Goal: Transaction & Acquisition: Purchase product/service

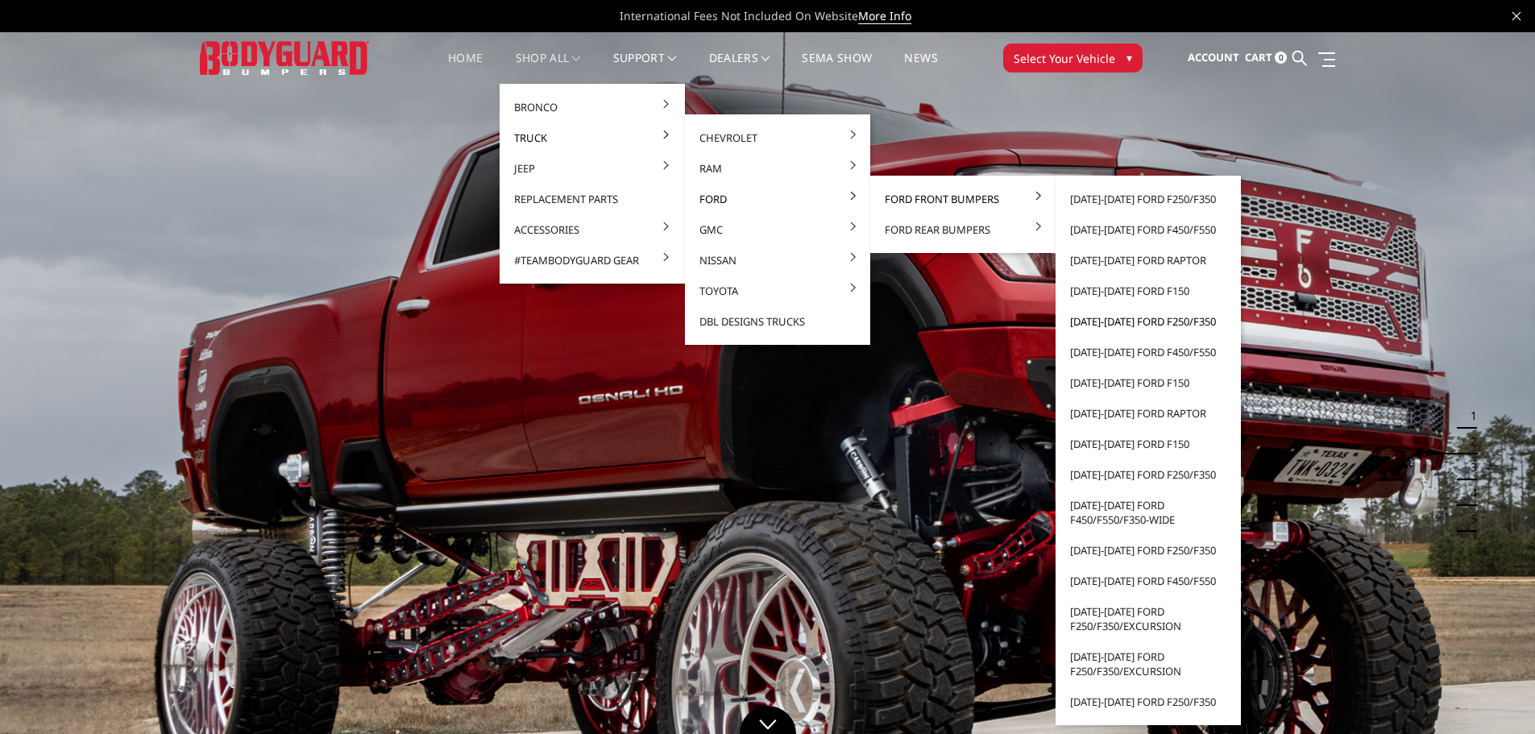
click at [1139, 318] on link "[DATE]-[DATE] Ford F250/F350" at bounding box center [1148, 321] width 172 height 31
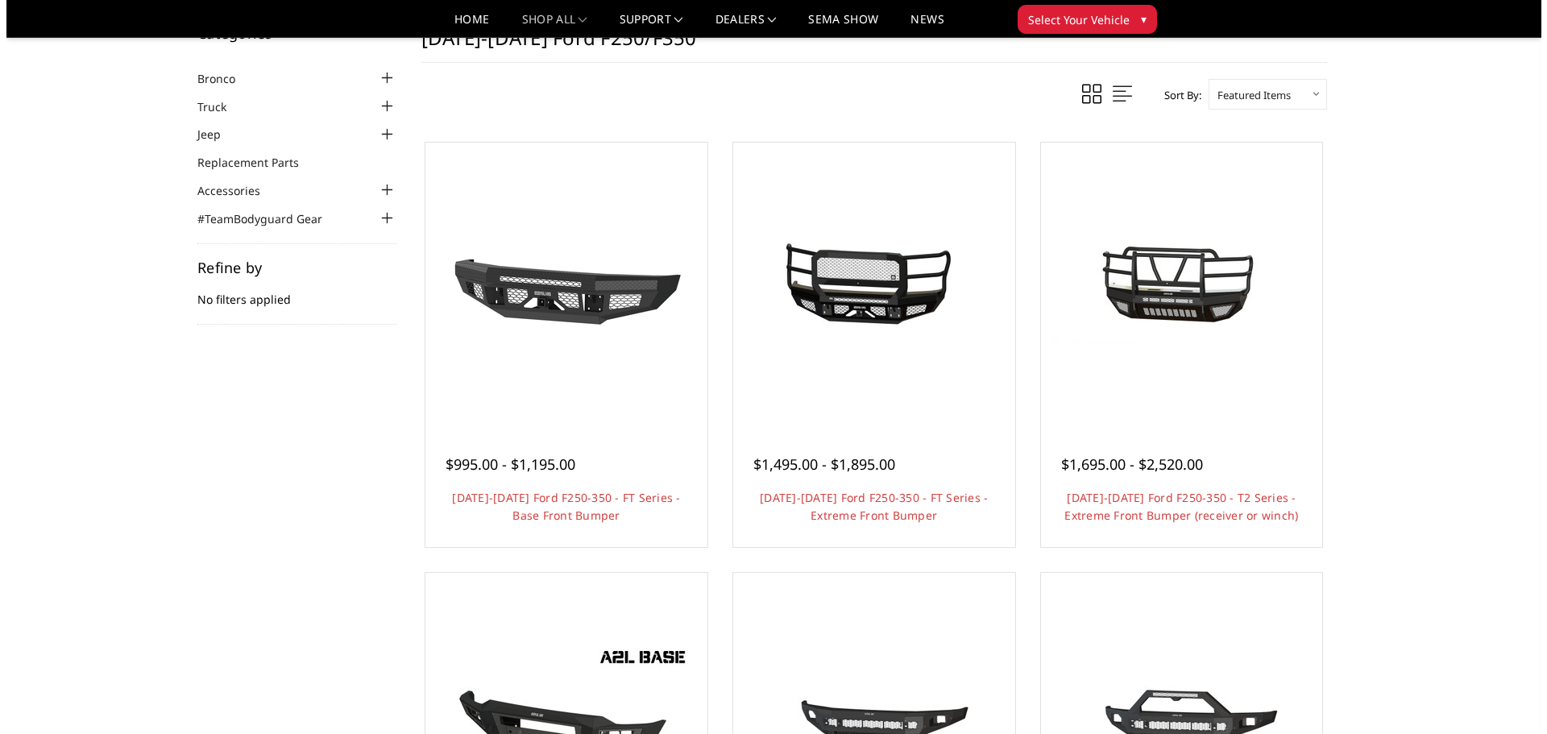
scroll to position [81, 0]
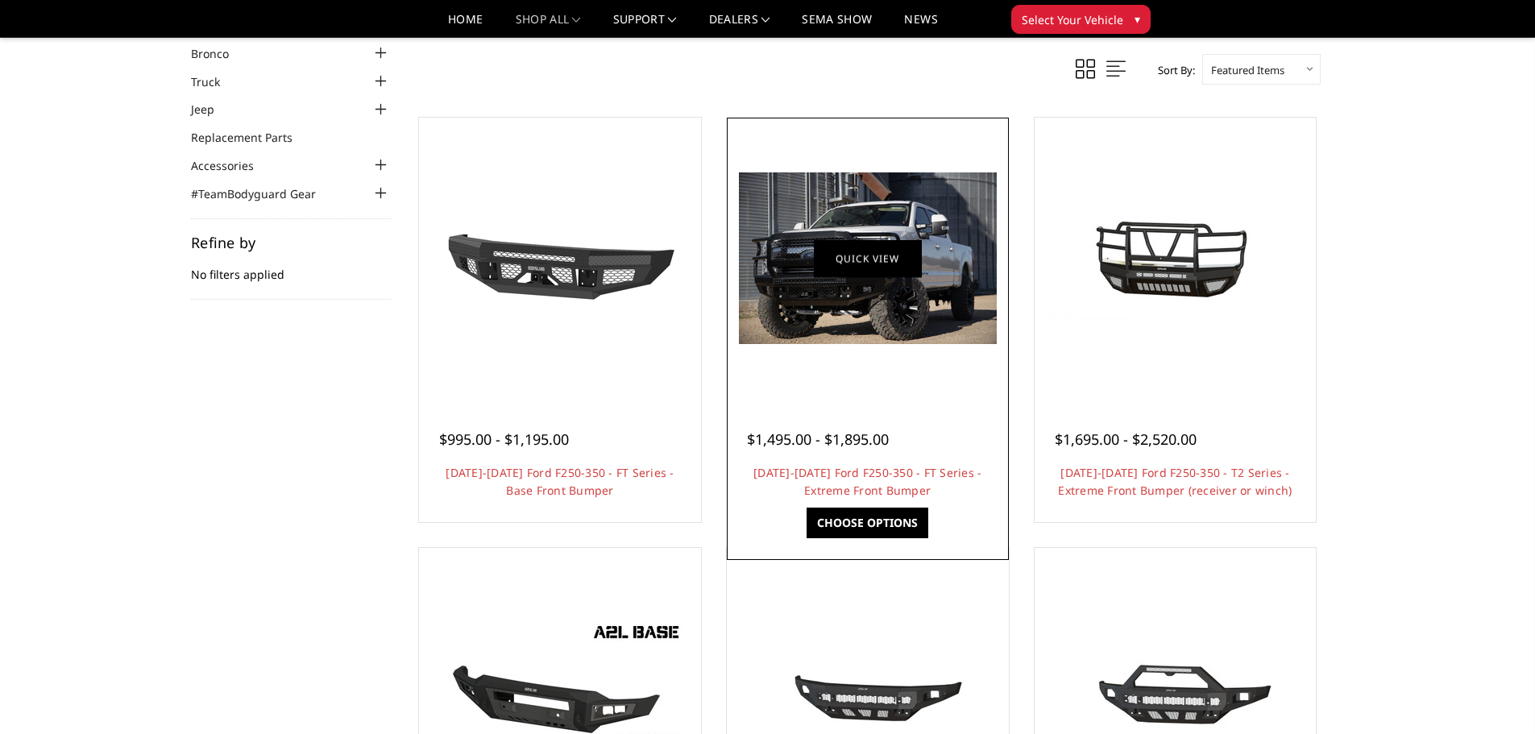
click at [845, 272] on link "Quick view" at bounding box center [868, 258] width 108 height 38
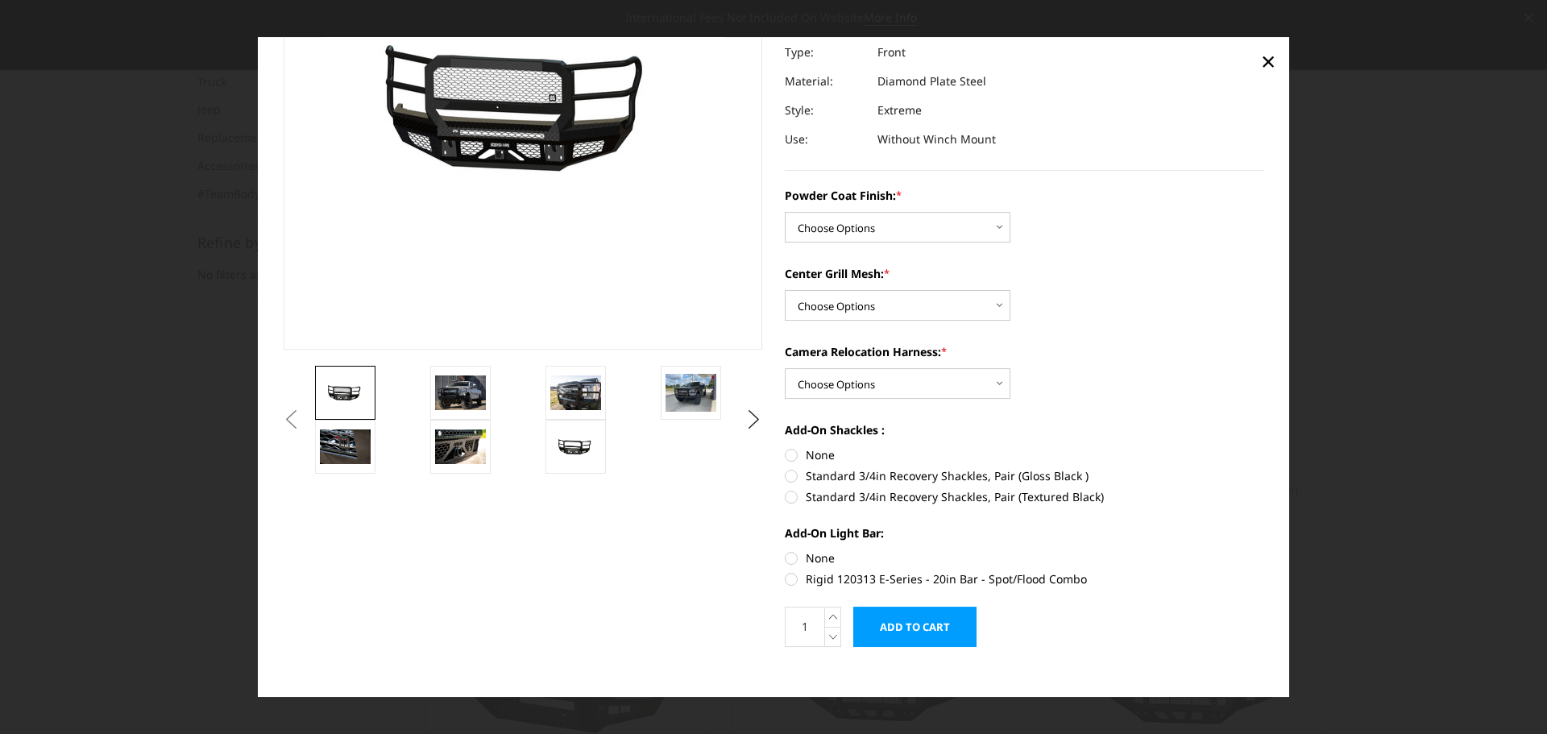
scroll to position [210, 0]
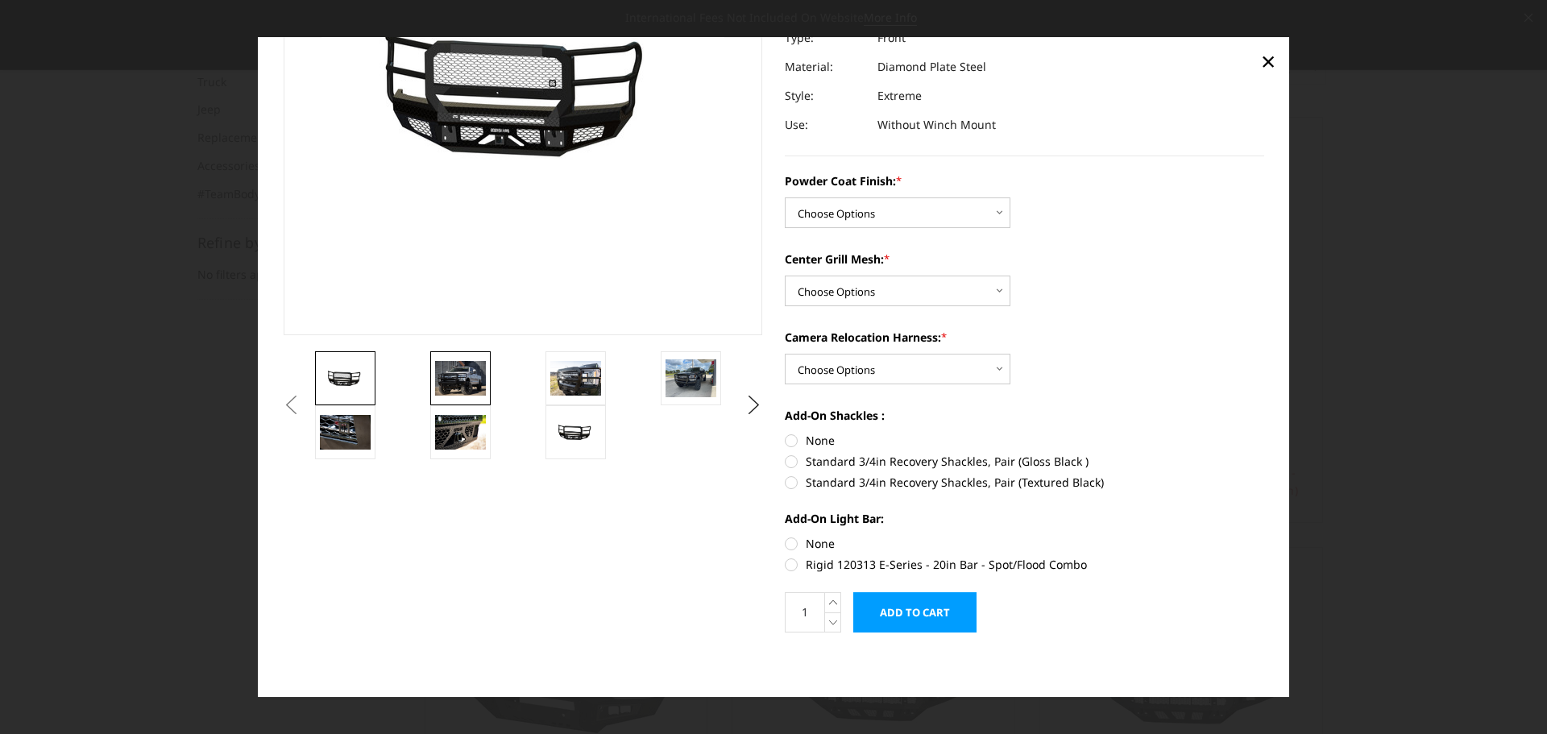
click at [465, 380] on img at bounding box center [460, 379] width 51 height 34
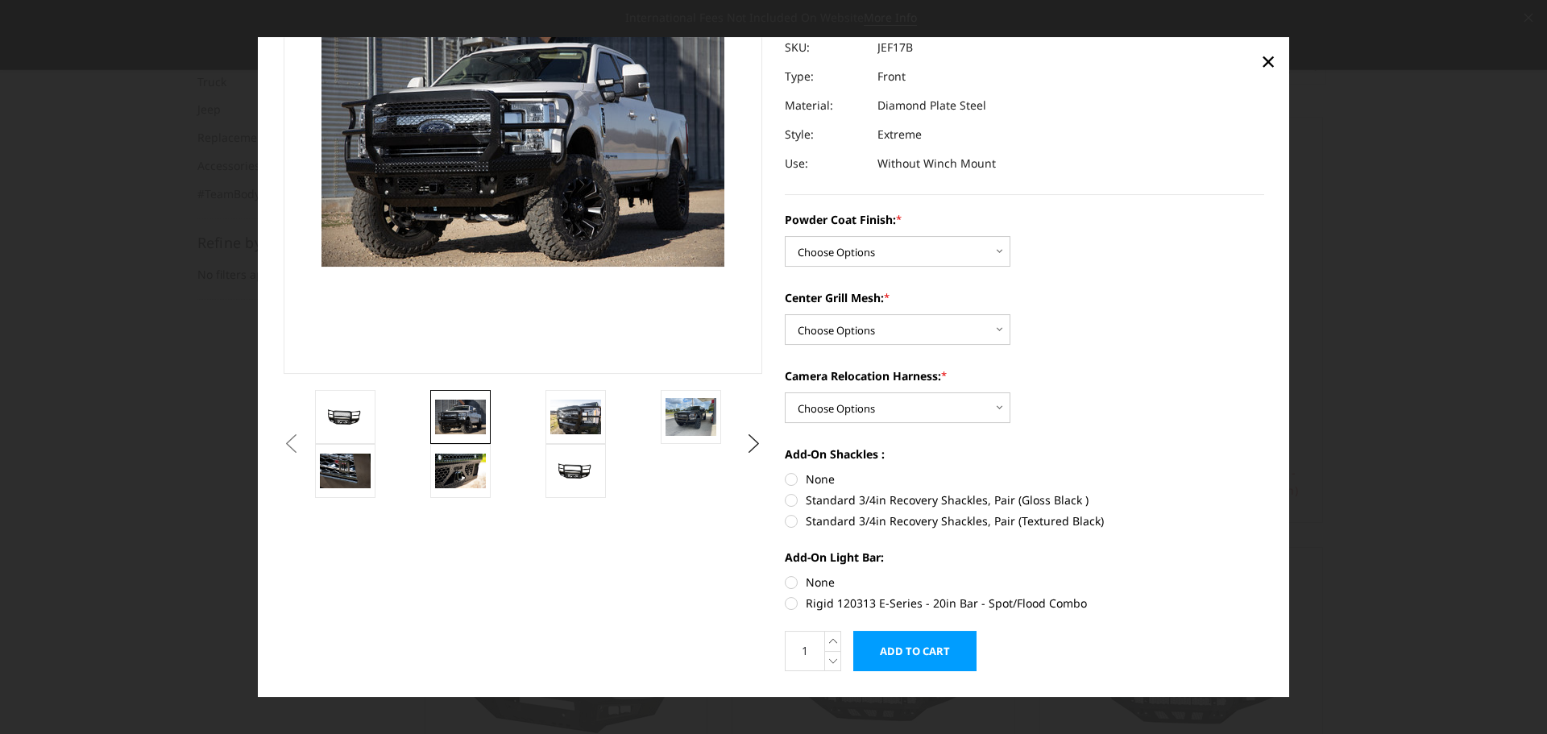
scroll to position [91, 0]
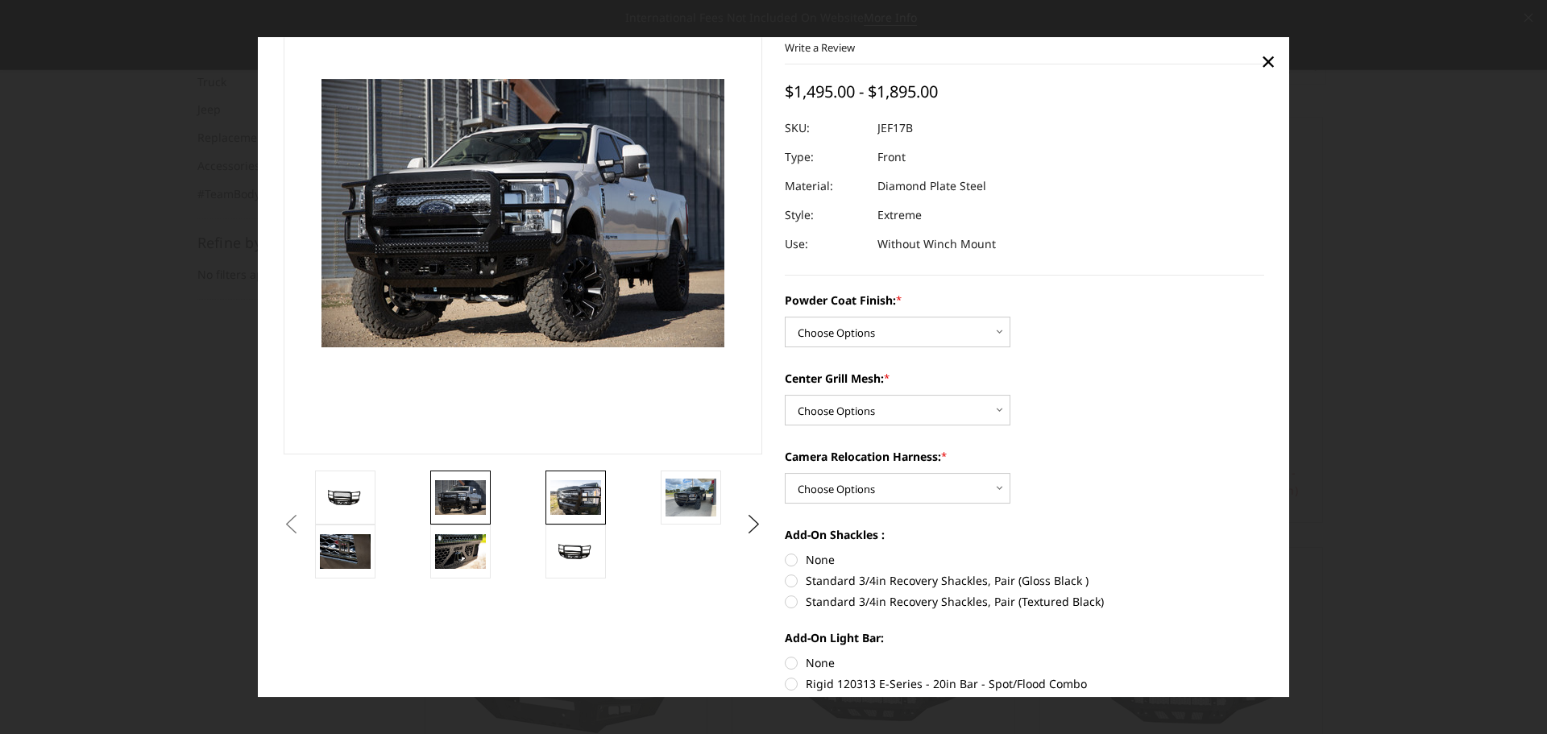
click at [590, 498] on img at bounding box center [575, 498] width 51 height 34
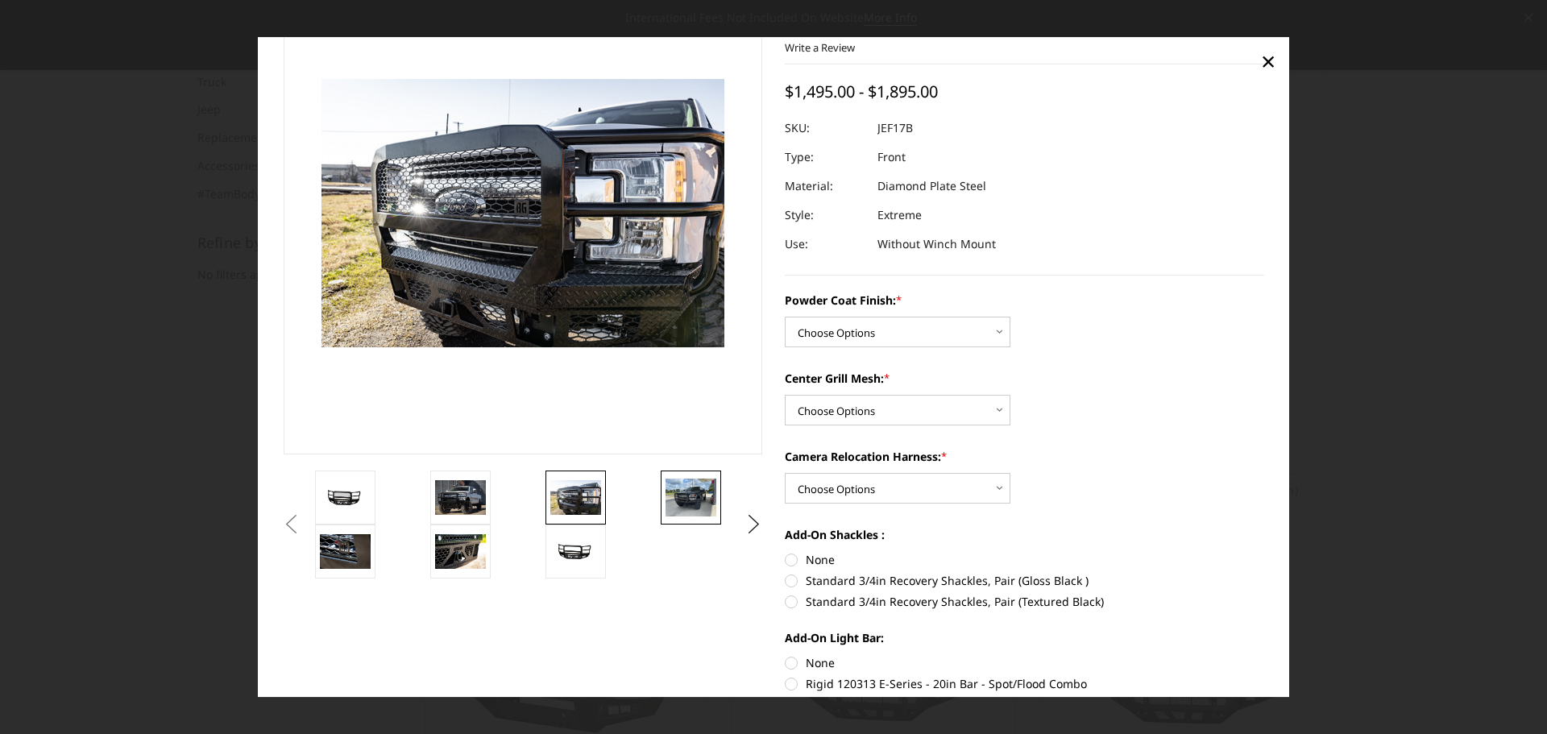
click at [708, 486] on img at bounding box center [691, 498] width 51 height 38
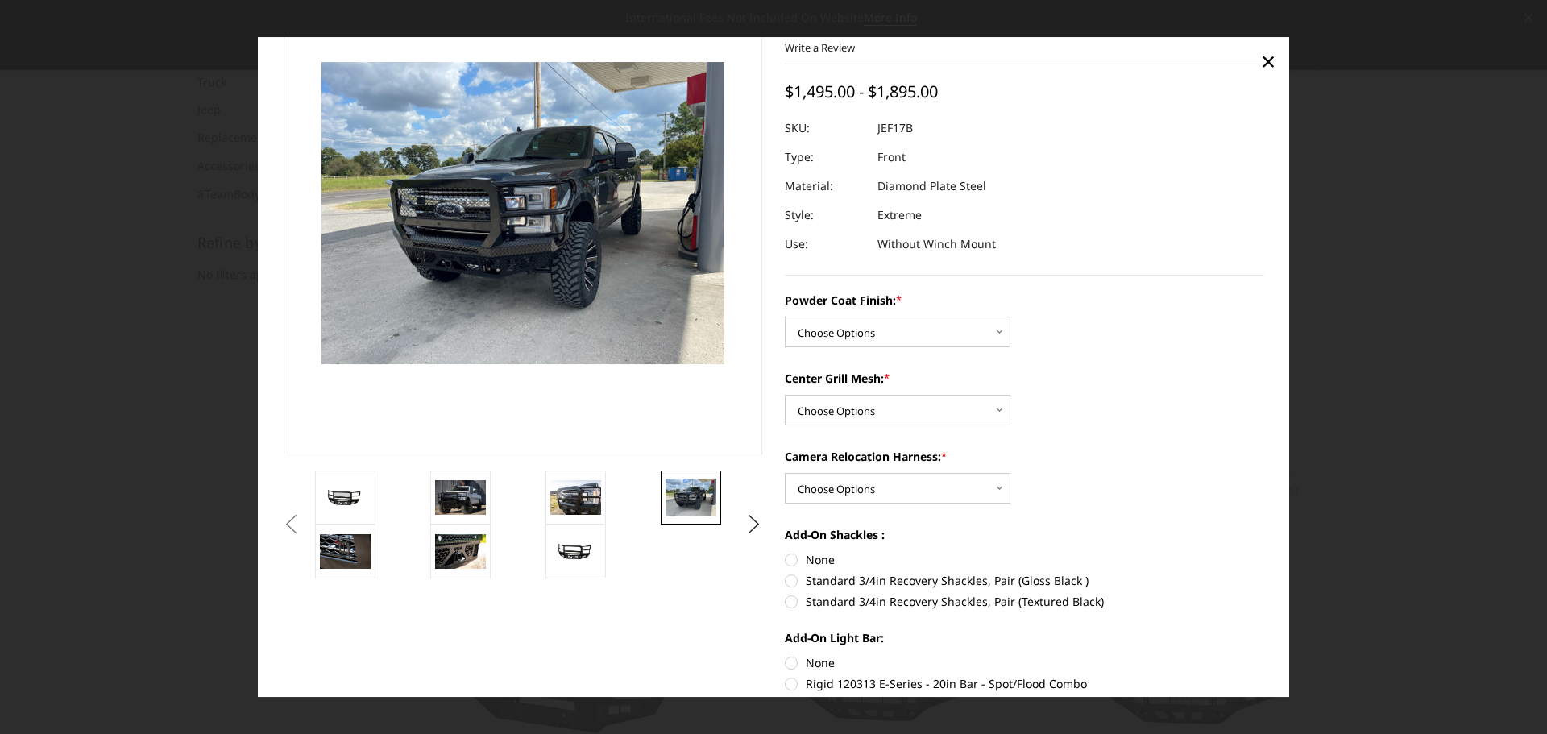
scroll to position [74, 0]
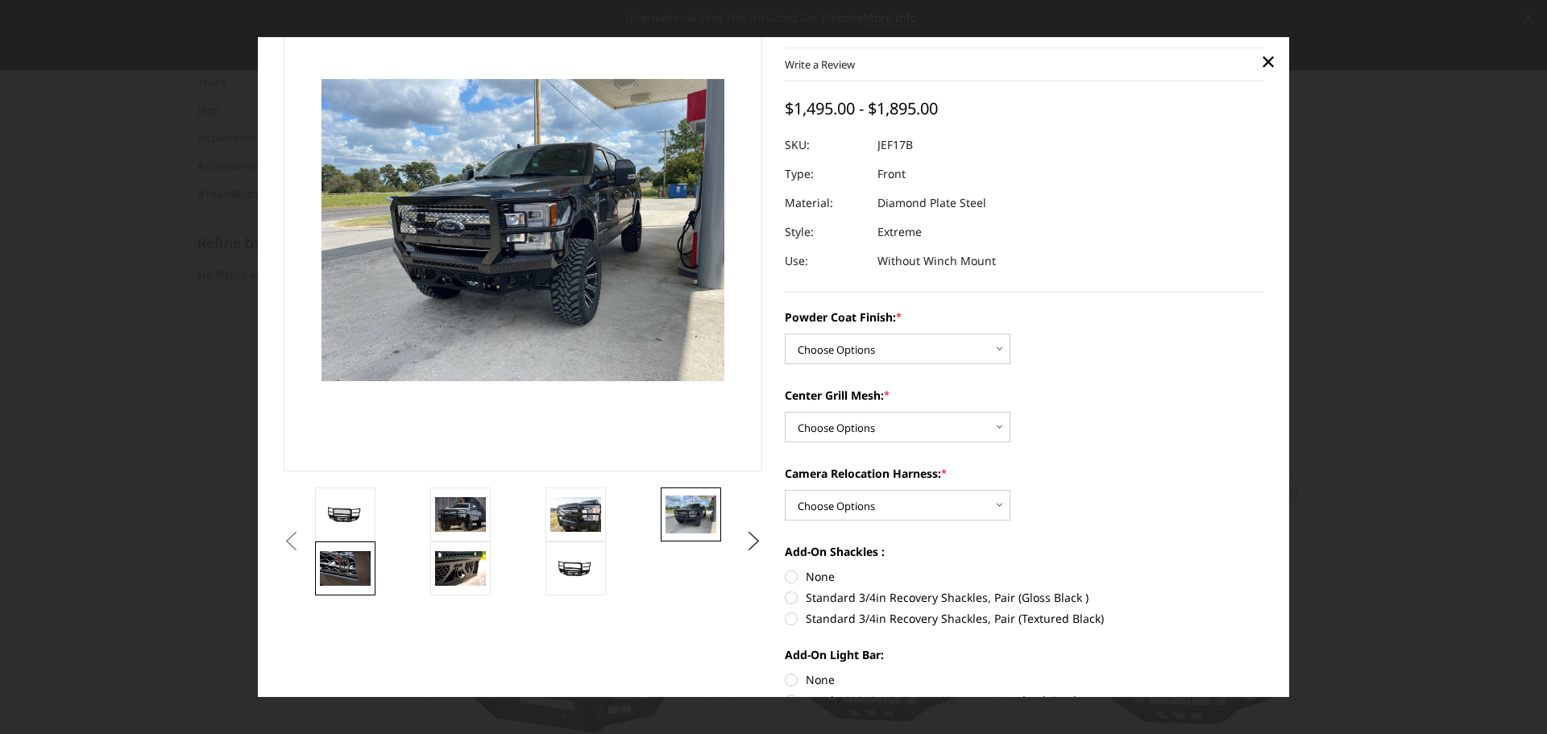
click at [356, 574] on img at bounding box center [345, 569] width 51 height 34
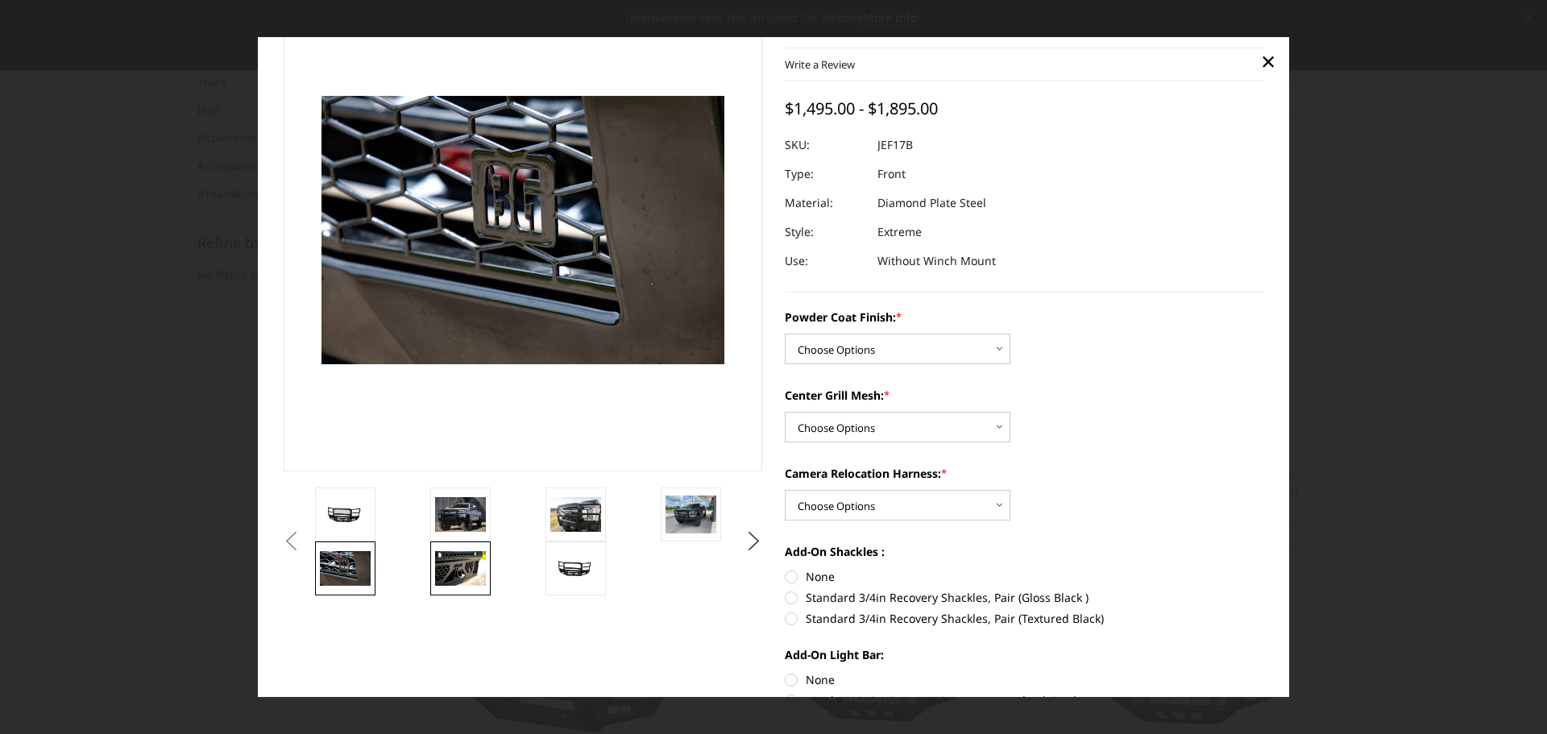
click at [436, 582] on img at bounding box center [460, 569] width 51 height 34
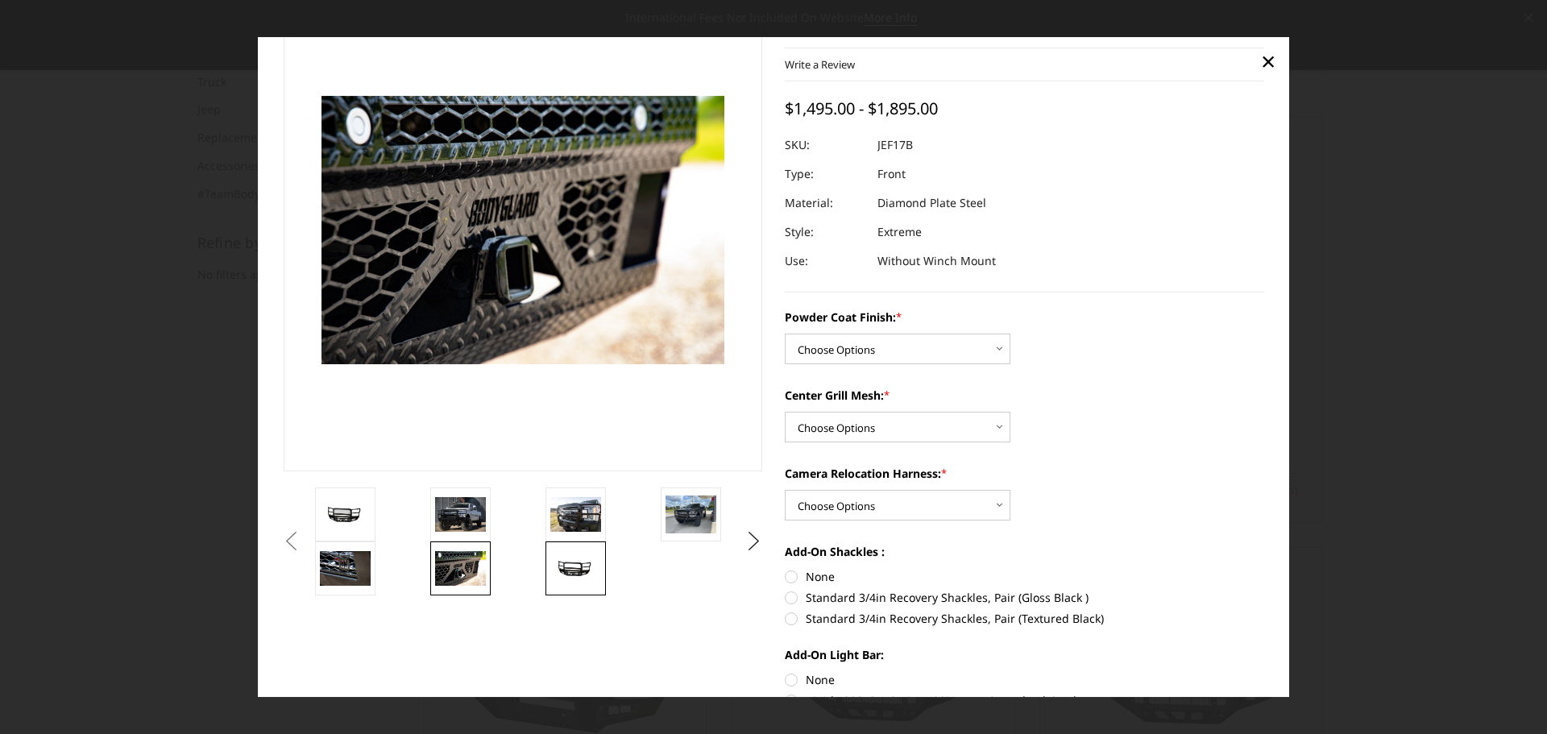
click at [572, 562] on img at bounding box center [575, 569] width 51 height 24
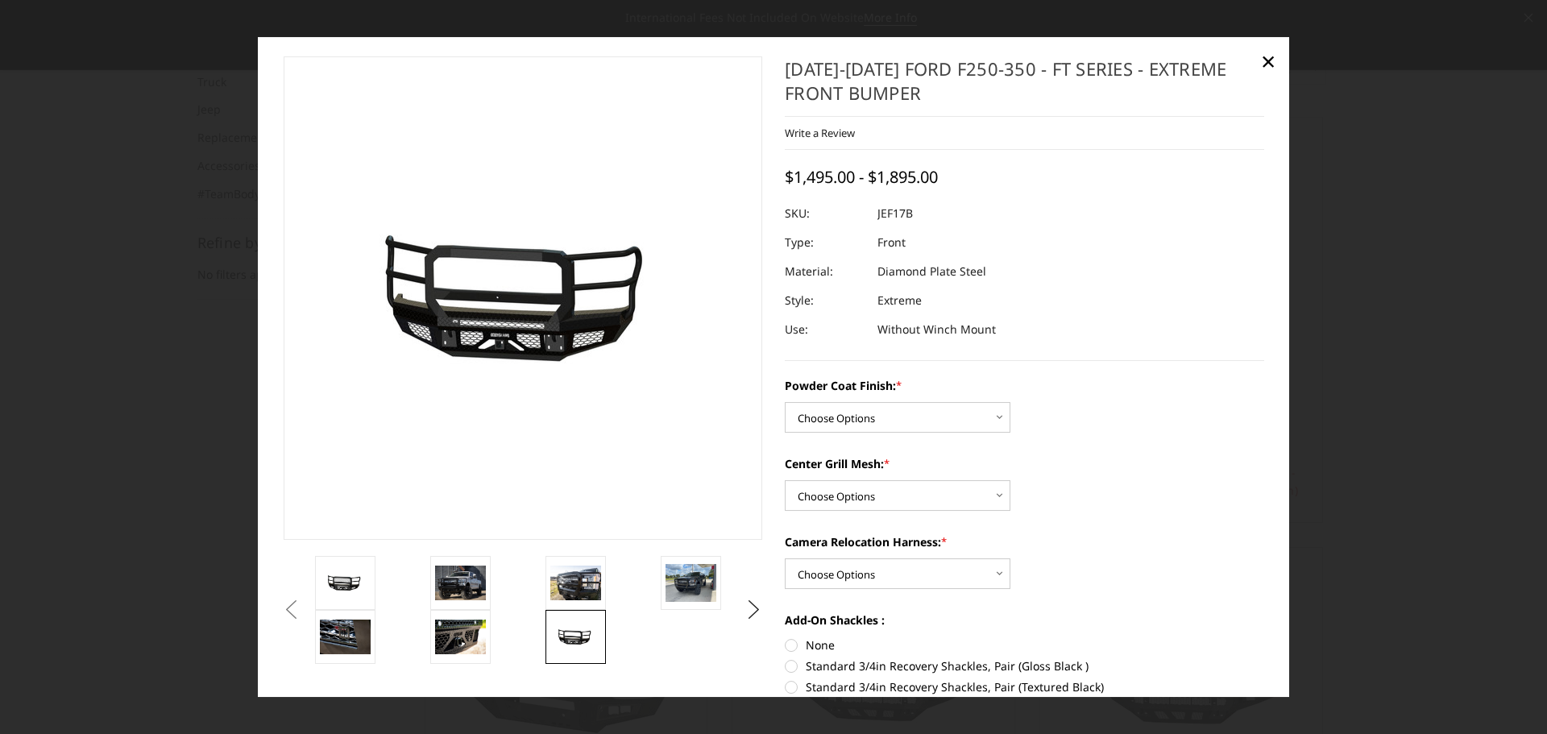
scroll to position [0, 0]
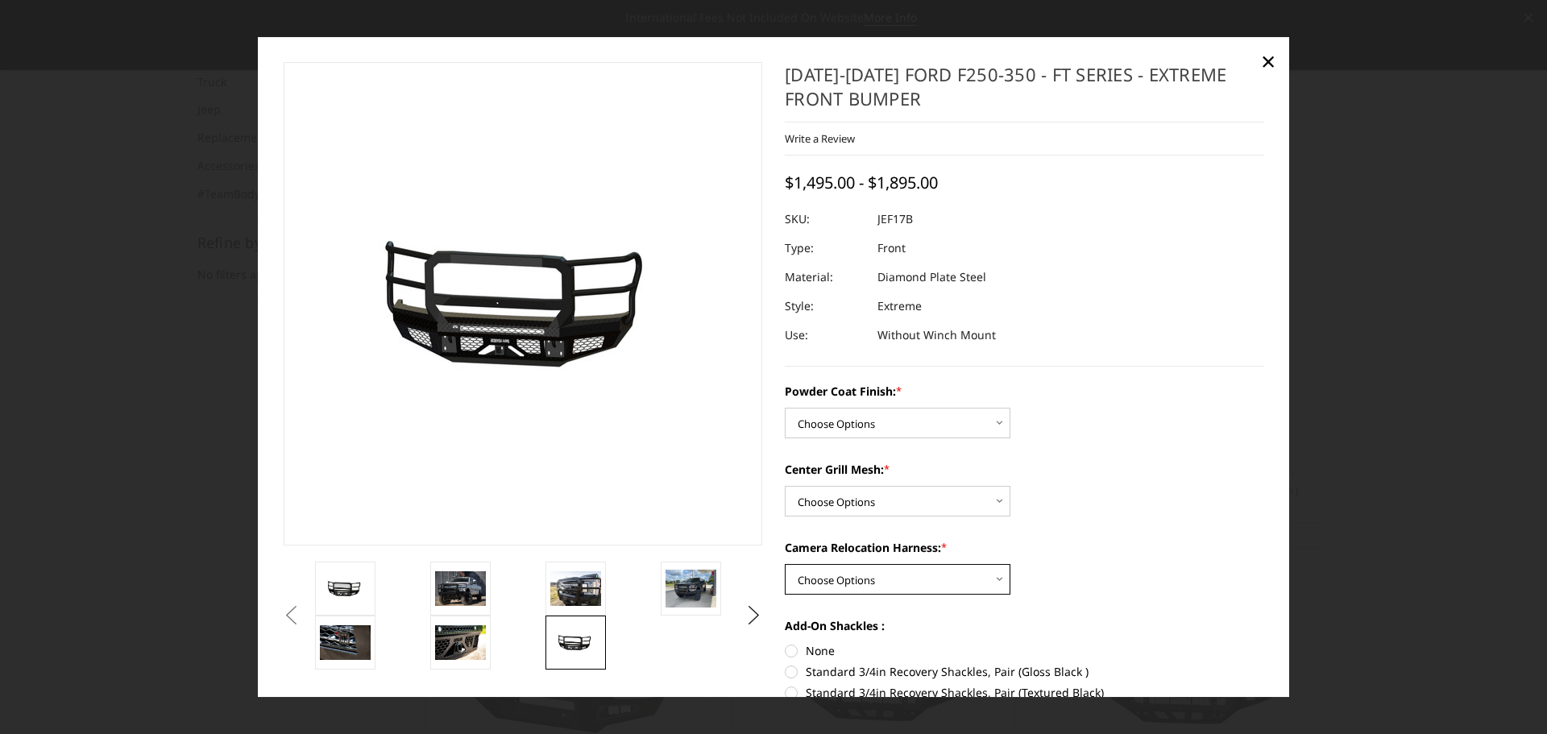
click at [980, 570] on select "Choose Options WITH Camera Relocation Harness WITHOUT Camera Relocation Harness" at bounding box center [898, 579] width 226 height 31
select select "3226"
click at [785, 564] on select "Choose Options WITH Camera Relocation Harness WITHOUT Camera Relocation Harness" at bounding box center [898, 579] width 226 height 31
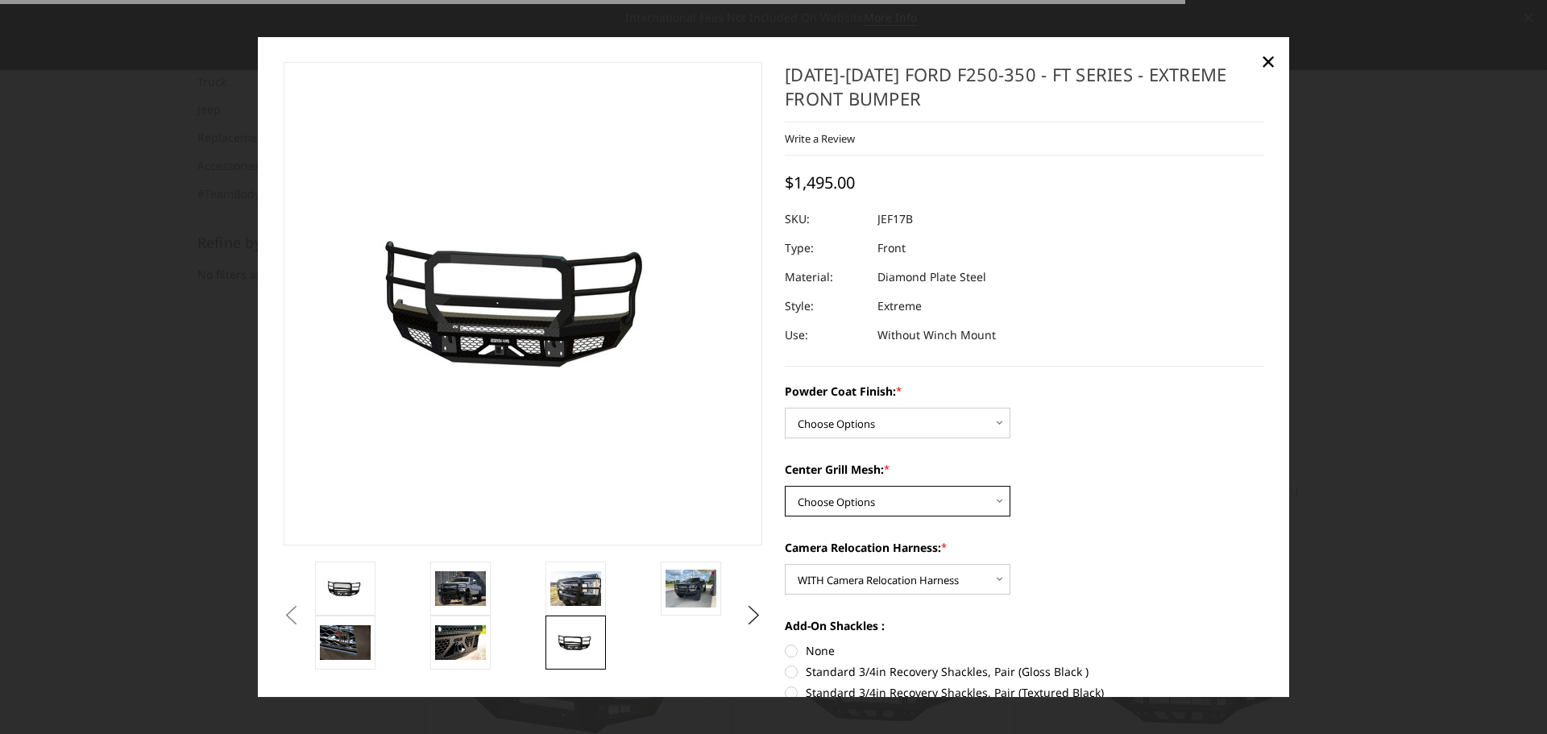
click at [944, 504] on select "Choose Options WITH Expanded Metal in Center Grill WITHOUT Expanded Metal in Ce…" at bounding box center [898, 501] width 226 height 31
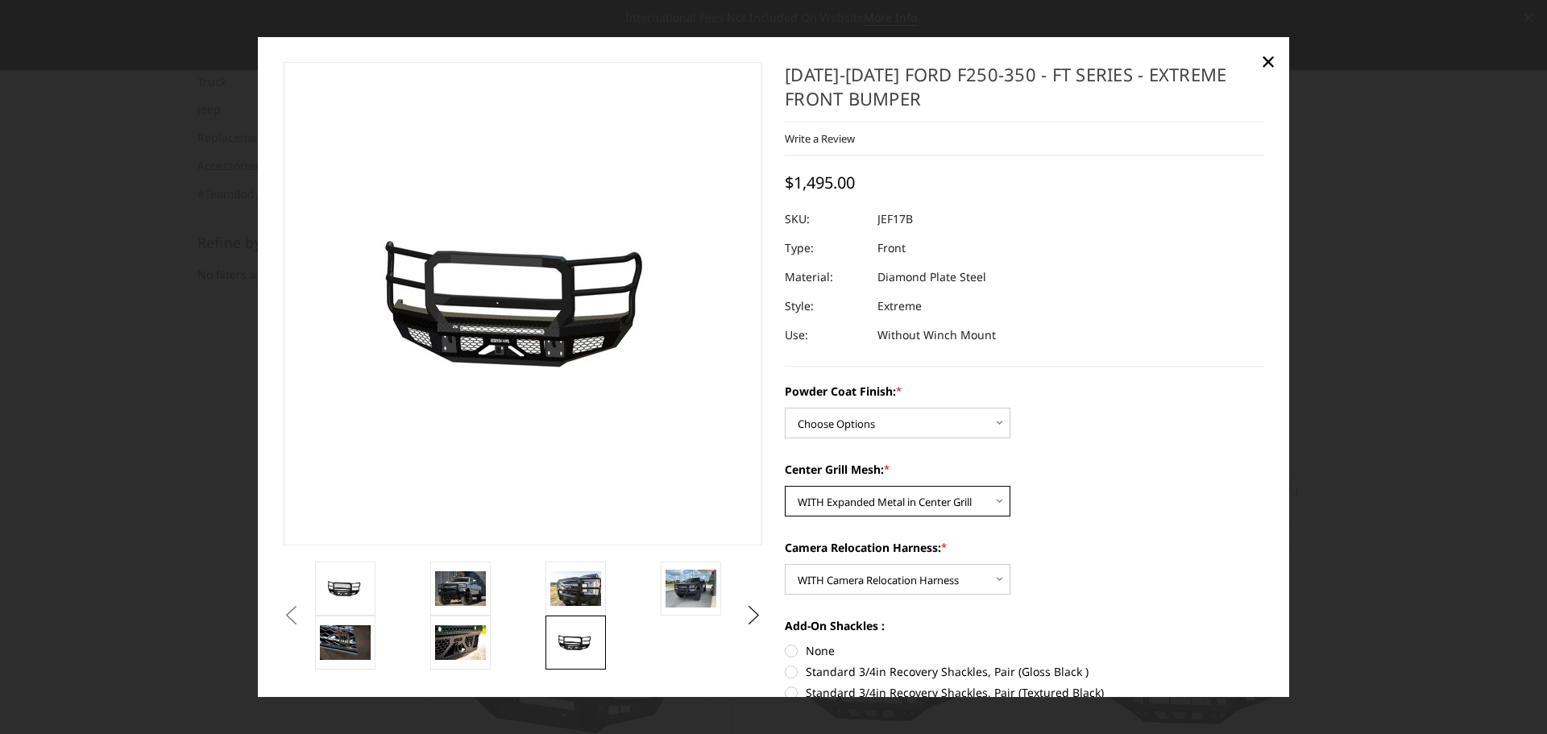
click at [785, 486] on select "Choose Options WITH Expanded Metal in Center Grill WITHOUT Expanded Metal in Ce…" at bounding box center [898, 501] width 226 height 31
click at [957, 507] on select "Choose Options WITH Expanded Metal in Center Grill WITHOUT Expanded Metal in Ce…" at bounding box center [898, 501] width 226 height 31
select select "3225"
click at [785, 486] on select "Choose Options WITH Expanded Metal in Center Grill WITHOUT Expanded Metal in Ce…" at bounding box center [898, 501] width 226 height 31
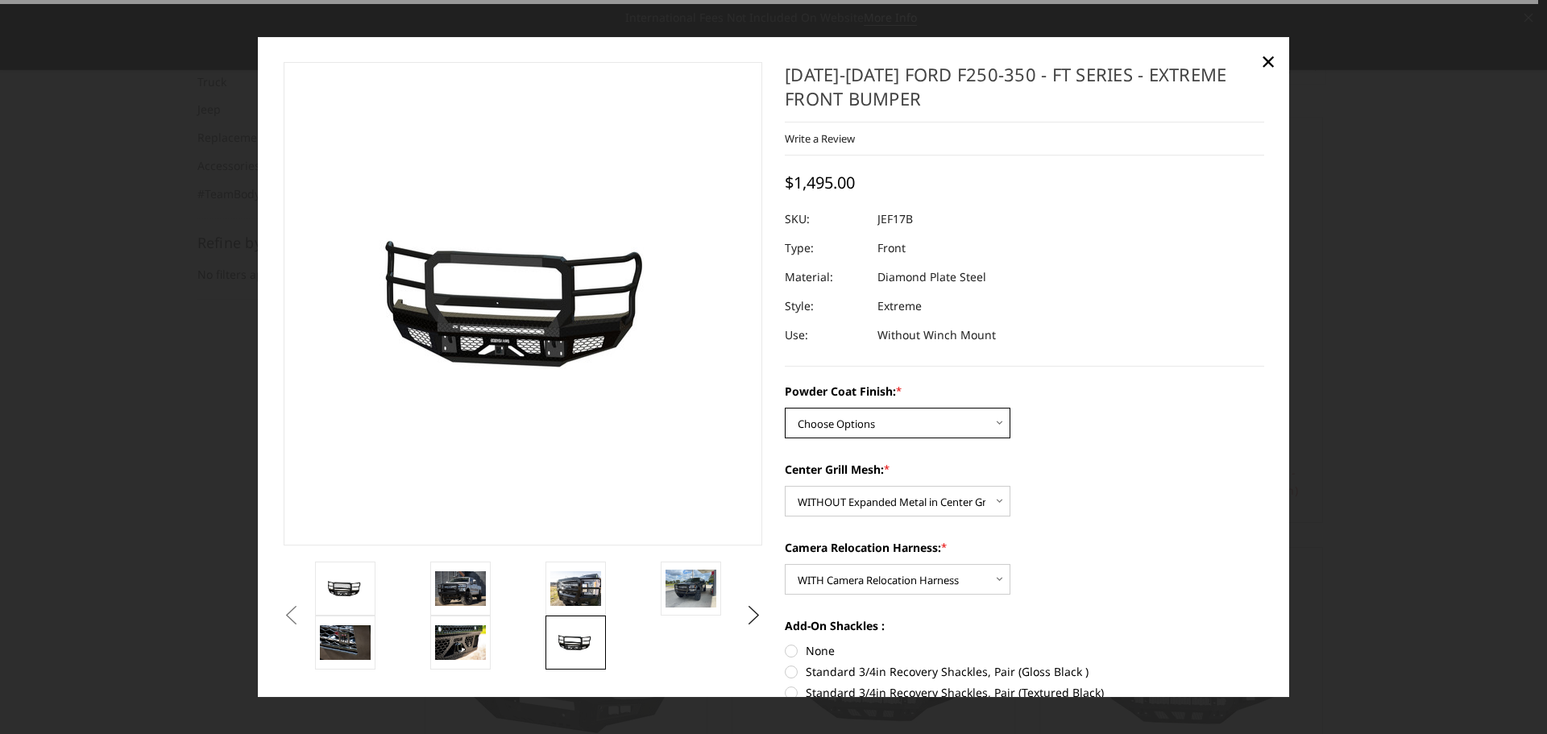
click at [935, 421] on select "Choose Options Bare Metal Gloss Black Powder Coat Textured Black Powder Coat" at bounding box center [898, 423] width 226 height 31
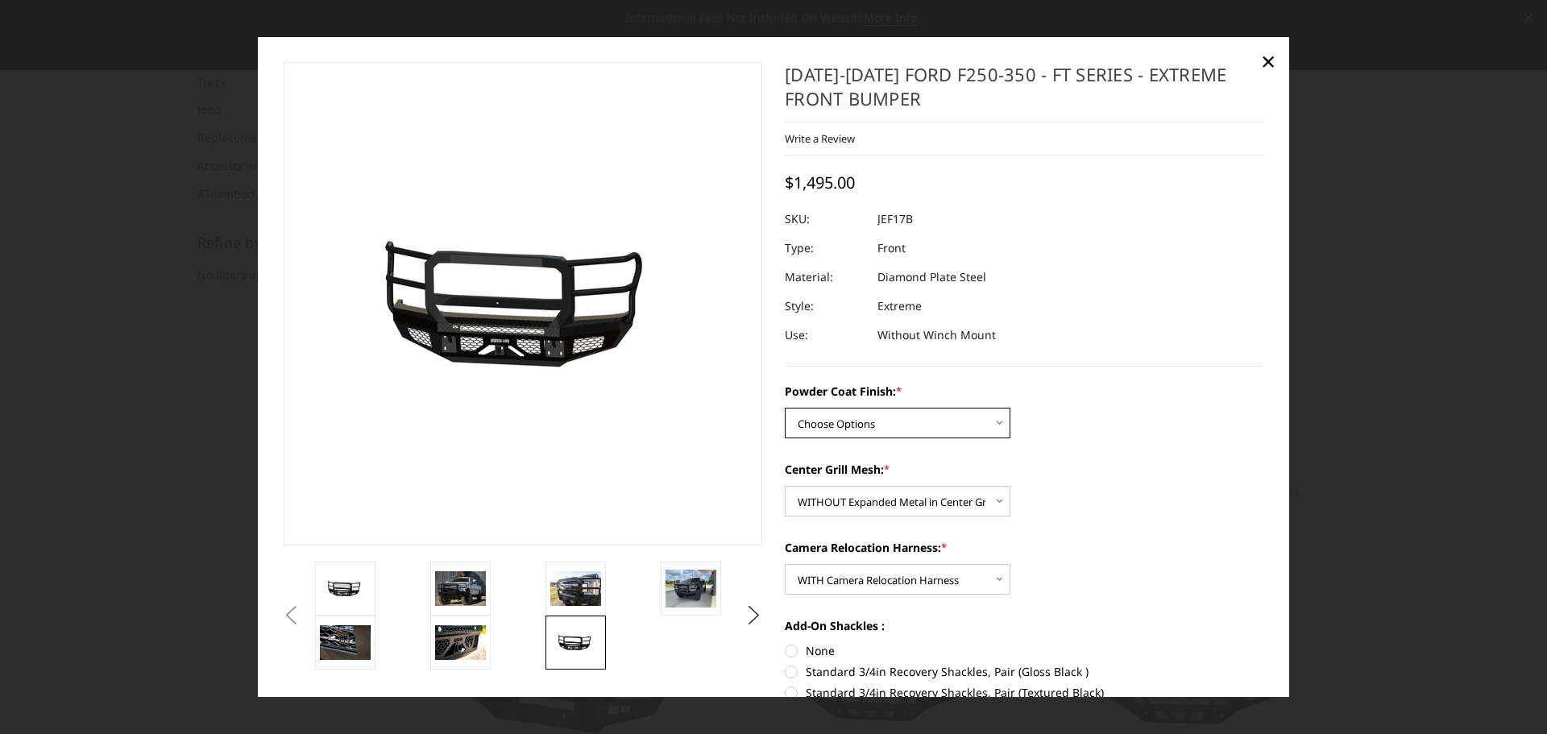
select select "3223"
click at [785, 408] on select "Choose Options Bare Metal Gloss Black Powder Coat Textured Black Powder Coat" at bounding box center [898, 423] width 226 height 31
click at [1126, 449] on div "Powder Coat Finish: * Choose Options Bare Metal Gloss Black Powder Coat Texture…" at bounding box center [1024, 581] width 479 height 397
click at [1343, 386] on div at bounding box center [773, 367] width 1547 height 734
